Goal: Information Seeking & Learning: Learn about a topic

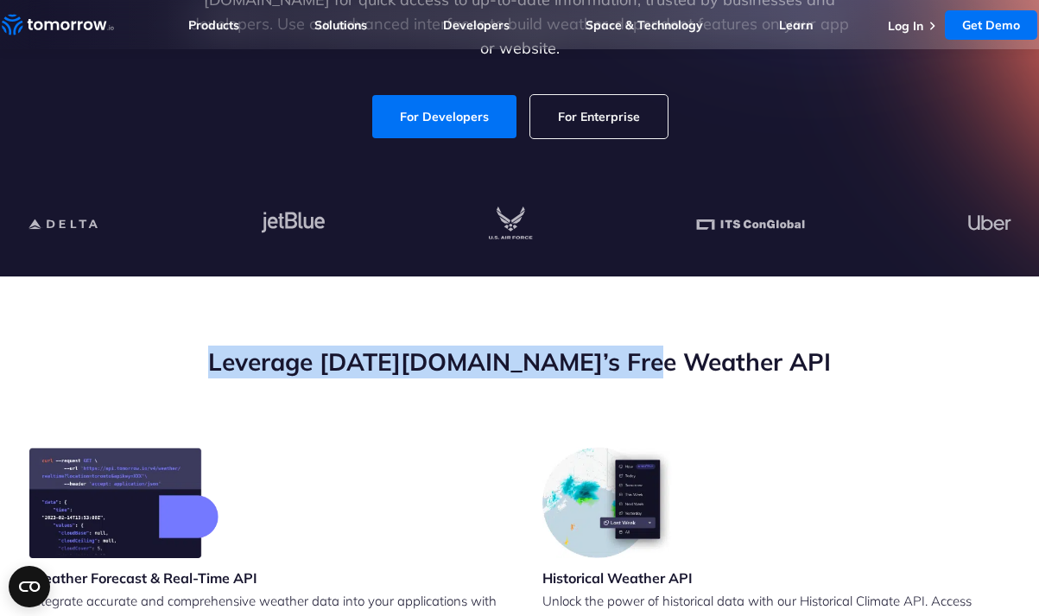
drag, startPoint x: 437, startPoint y: 373, endPoint x: 711, endPoint y: 343, distance: 275.4
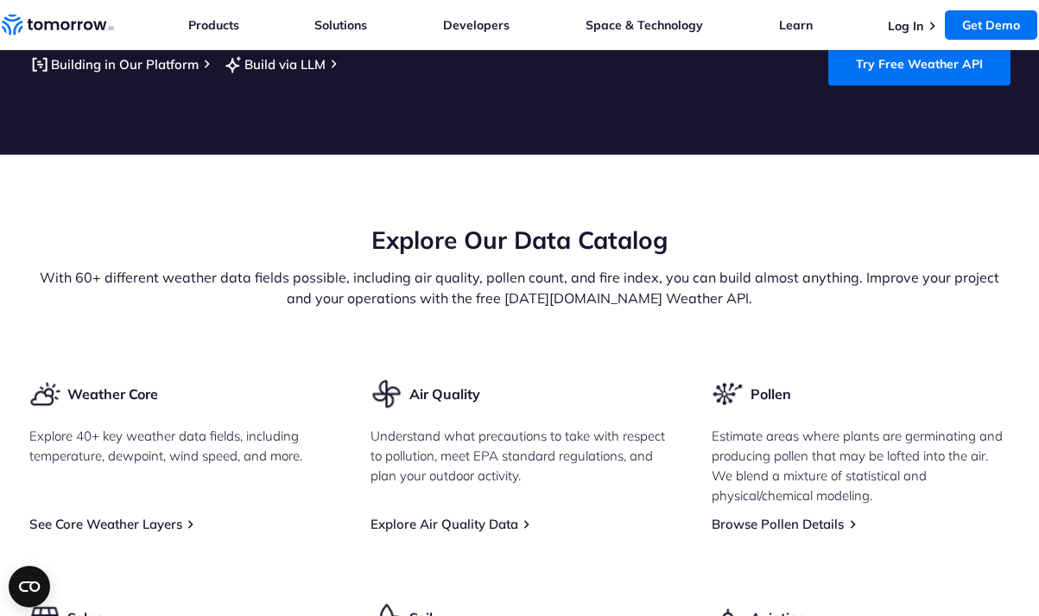
scroll to position [1901, 0]
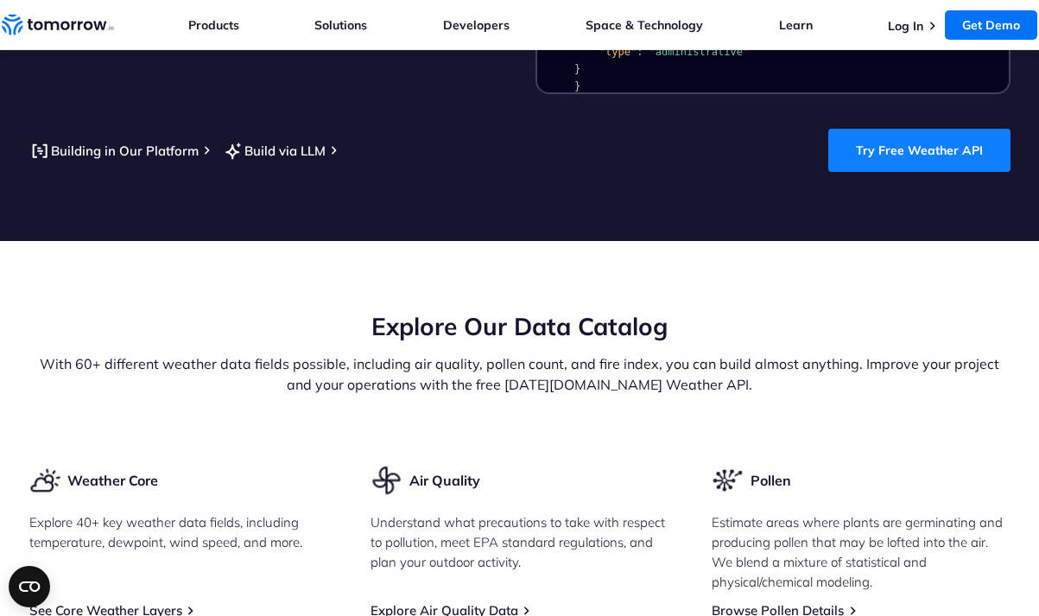
click at [919, 169] on link "Try Free Weather API" at bounding box center [919, 150] width 182 height 43
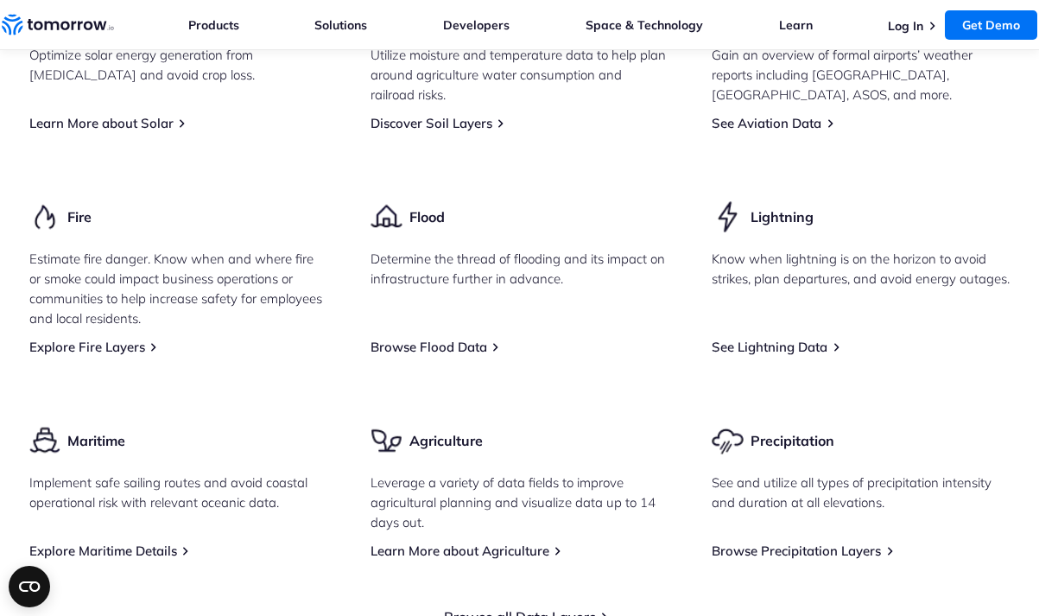
scroll to position [3369, 0]
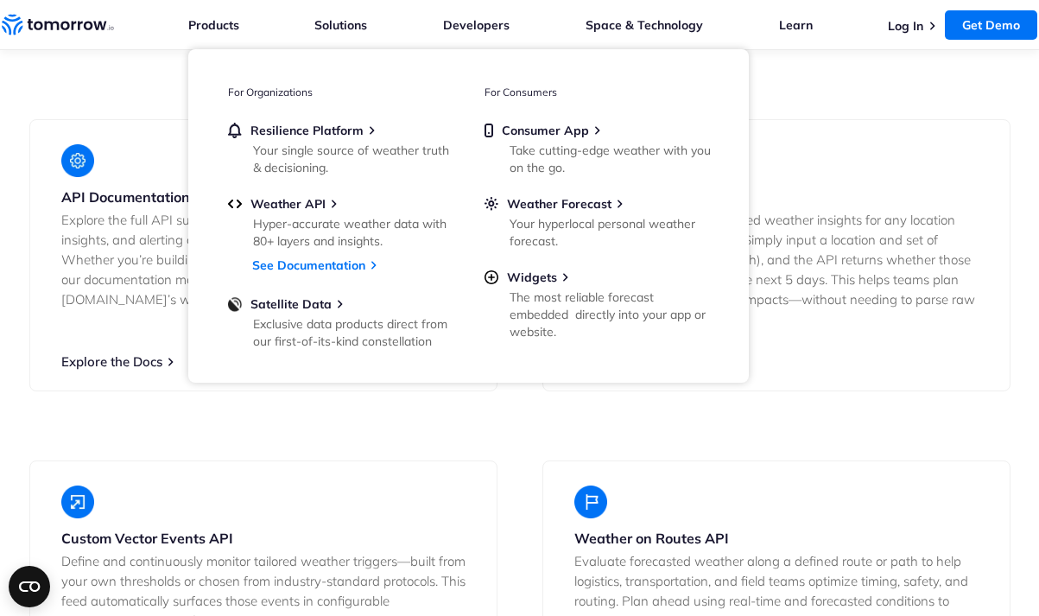
click at [302, 274] on ul "Resilience Platform Your single source of weather truth & decisioning. Weather …" at bounding box center [340, 235] width 225 height 224
click at [304, 269] on link "See Documentation" at bounding box center [308, 265] width 113 height 16
click at [307, 265] on link "See Documentation" at bounding box center [308, 265] width 113 height 16
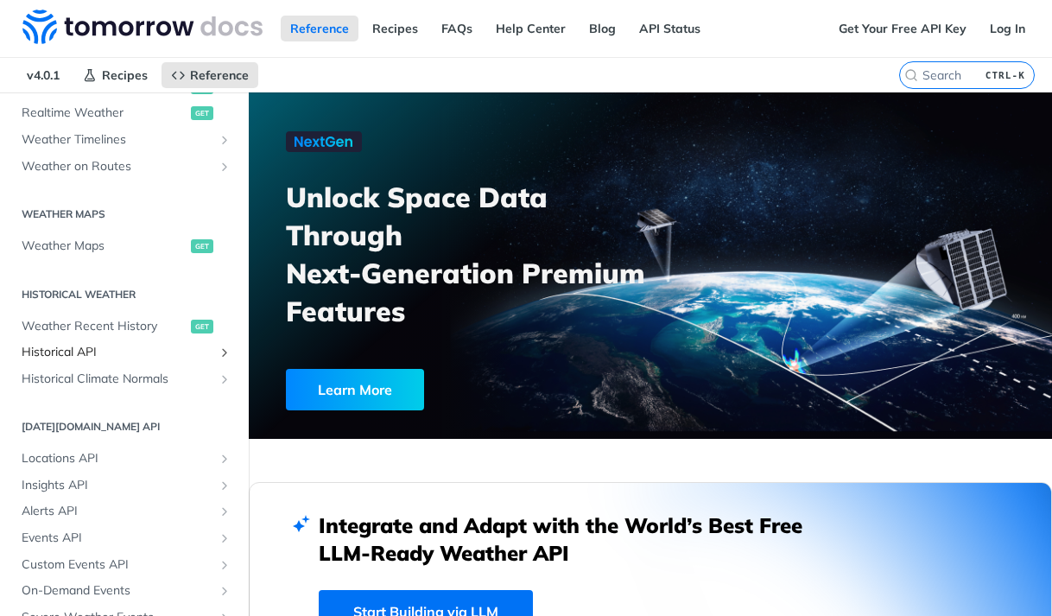
click at [87, 362] on link "Historical API" at bounding box center [124, 352] width 223 height 26
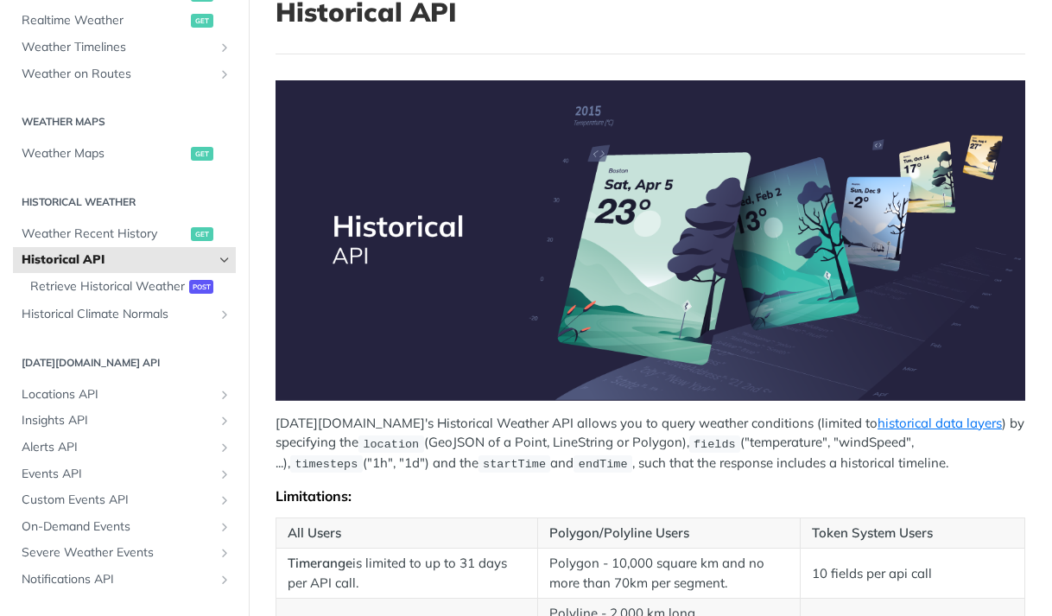
scroll to position [35, 0]
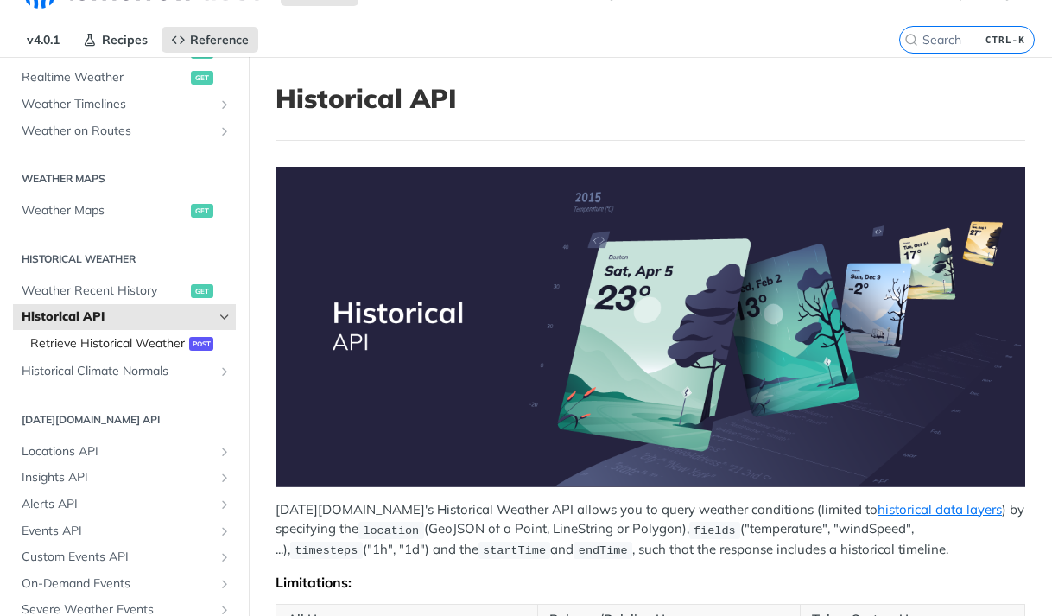
click at [136, 352] on span "Retrieve Historical Weather" at bounding box center [107, 343] width 155 height 17
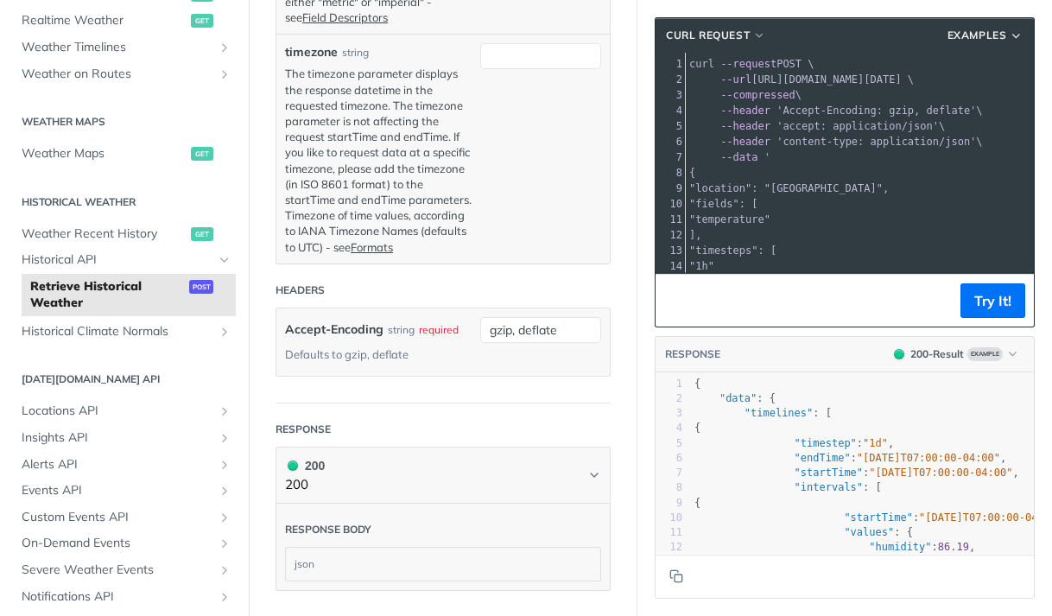
scroll to position [577, 0]
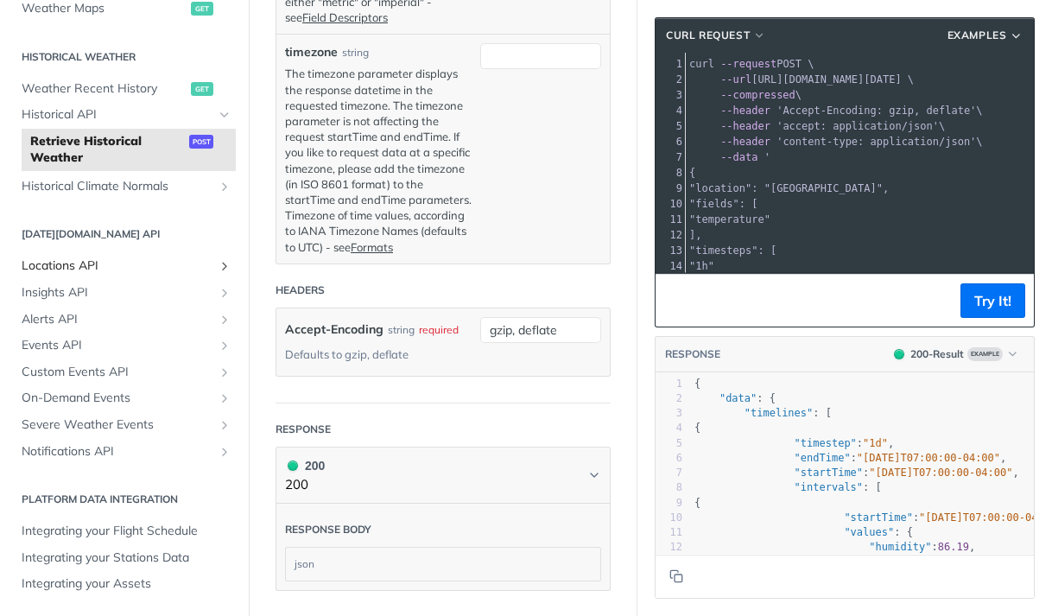
click at [79, 264] on span "Locations API" at bounding box center [118, 265] width 192 height 17
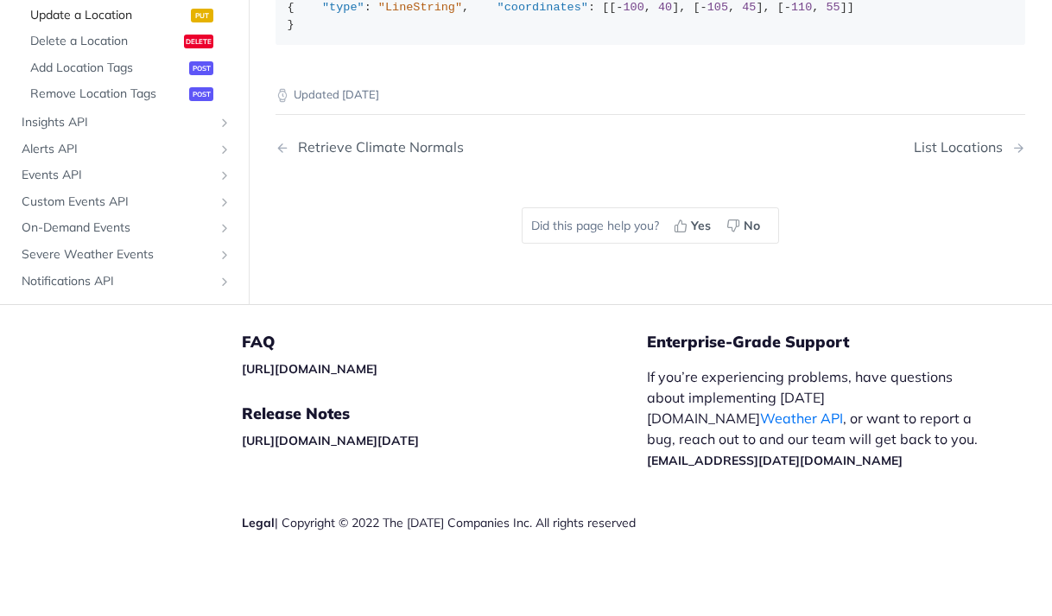
scroll to position [663, 0]
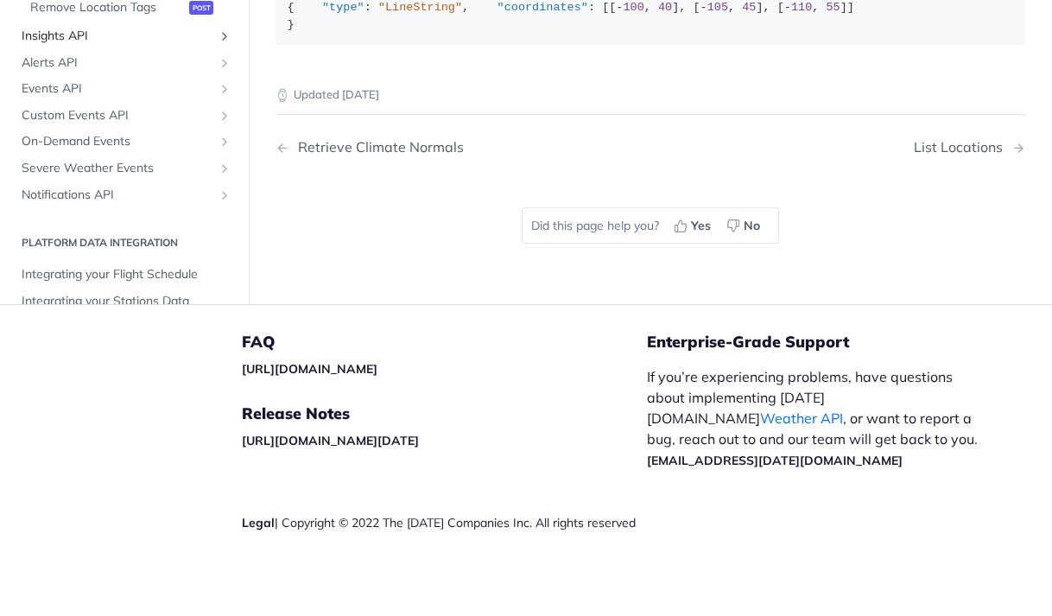
click at [82, 45] on span "Insights API" at bounding box center [118, 36] width 192 height 17
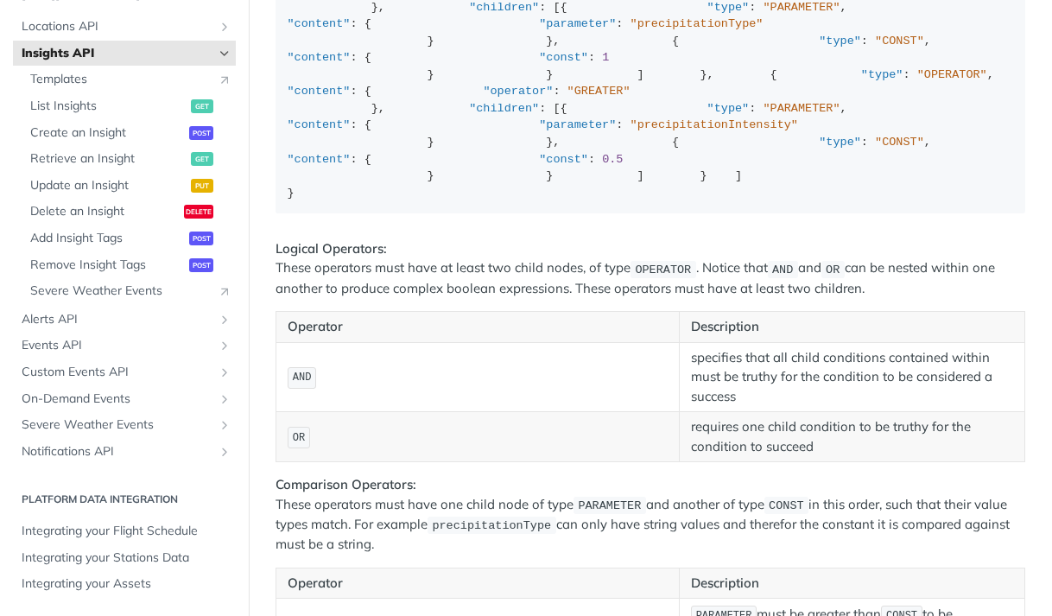
scroll to position [246, 0]
